Goal: Transaction & Acquisition: Purchase product/service

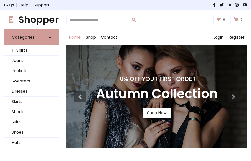
click at [125, 80] on h4 "10% Off Your First Order" at bounding box center [157, 78] width 122 height 7
click at [157, 113] on link "Shop Now" at bounding box center [157, 113] width 28 height 11
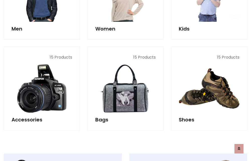
scroll to position [500, 0]
